Goal: Task Accomplishment & Management: Complete application form

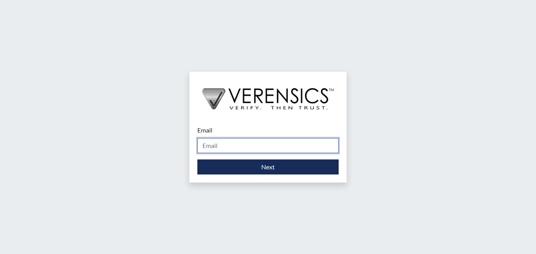
drag, startPoint x: 222, startPoint y: 146, endPoint x: 219, endPoint y: 142, distance: 5.1
click at [221, 145] on input "Email" at bounding box center [267, 145] width 141 height 15
type input "brittany.salter@gdc.ga.gov"
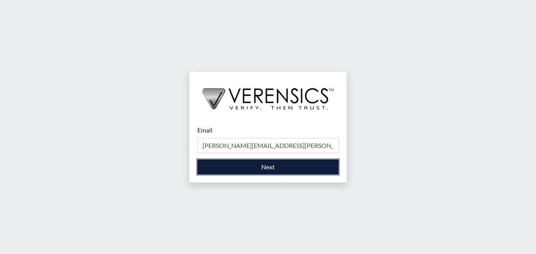
click at [225, 167] on button "Next" at bounding box center [267, 166] width 141 height 15
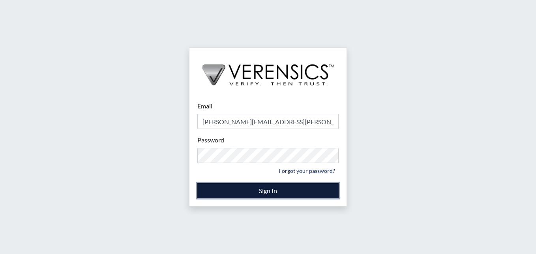
click at [250, 195] on button "Sign In" at bounding box center [267, 190] width 141 height 15
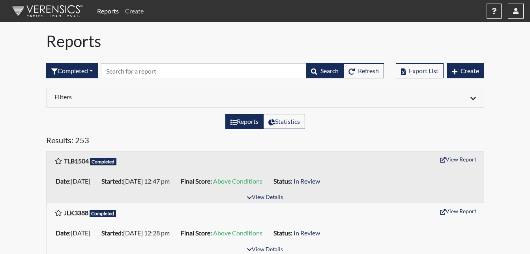
click at [136, 11] on link "Create" at bounding box center [134, 11] width 25 height 16
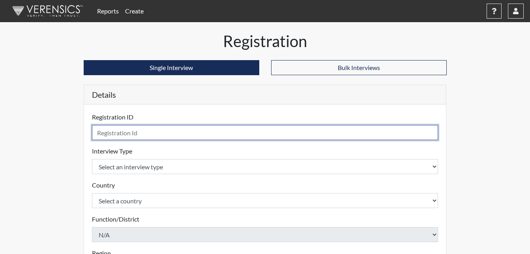
click at [135, 135] on input "text" at bounding box center [265, 132] width 347 height 15
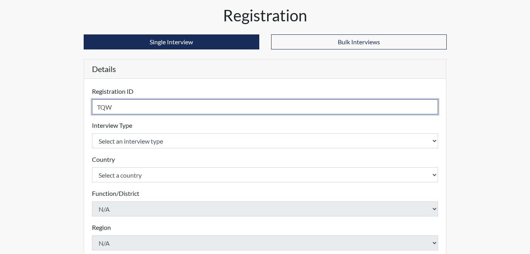
scroll to position [39, 0]
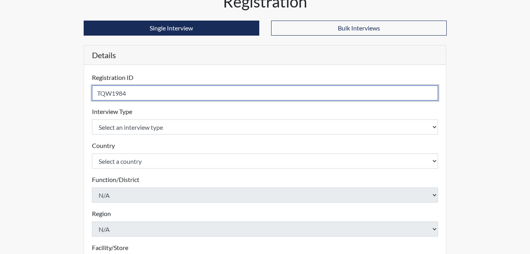
type input "TQW1984"
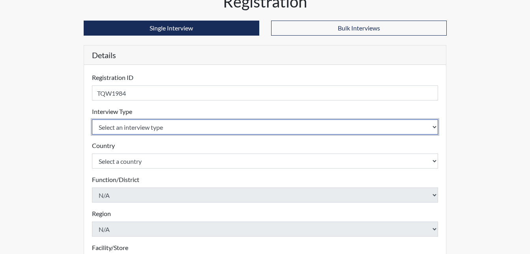
click at [117, 129] on select "Select an interview type Corrections Pre-Employment" at bounding box center [265, 126] width 347 height 15
select select "ff733e93-e1bf-11ea-9c9f-0eff0cf7eb8f"
click at [92, 119] on select "Select an interview type Corrections Pre-Employment" at bounding box center [265, 126] width 347 height 15
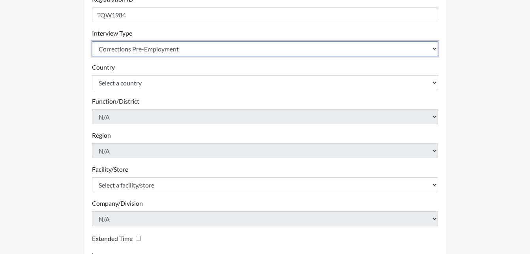
scroll to position [118, 0]
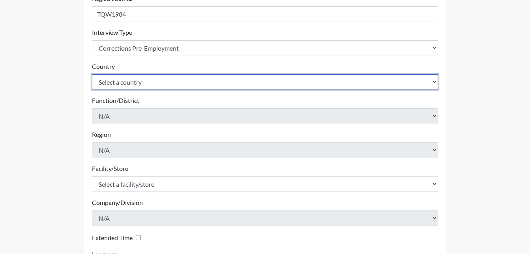
click at [143, 86] on select "Select a country United States Mexico" at bounding box center [265, 81] width 347 height 15
select select "united-states-of-america"
click at [92, 74] on select "Select a country United States Mexico" at bounding box center [265, 81] width 347 height 15
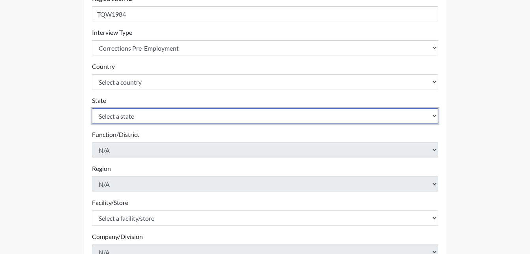
click at [157, 116] on select "Select a state Alabama Alaska Arizona Arkansas California Colorado Connecticut …" at bounding box center [265, 115] width 347 height 15
select select "GA"
click at [92, 108] on select "Select a state Alabama Alaska Arizona Arkansas California Colorado Connecticut …" at bounding box center [265, 115] width 347 height 15
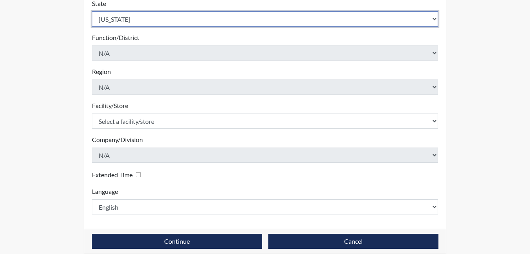
scroll to position [225, 0]
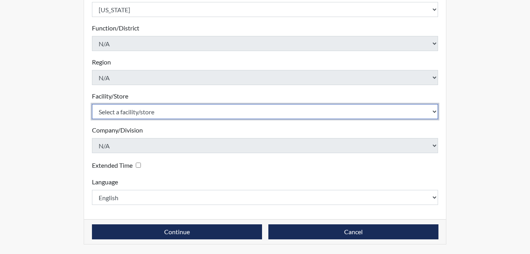
click at [152, 112] on select "Select a facility/store Calhoun SP" at bounding box center [265, 111] width 347 height 15
select select "6cac2b59-3591-4b40-b097-ccfdafc86ef1"
click at [92, 104] on select "Select a facility/store Calhoun SP" at bounding box center [265, 111] width 347 height 15
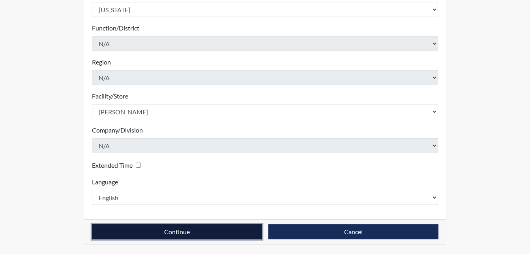
click at [231, 228] on button "Continue" at bounding box center [177, 231] width 170 height 15
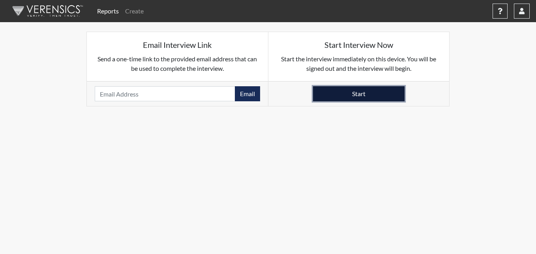
click at [387, 93] on button "Start" at bounding box center [359, 93] width 92 height 15
